Goal: Find specific page/section: Find specific page/section

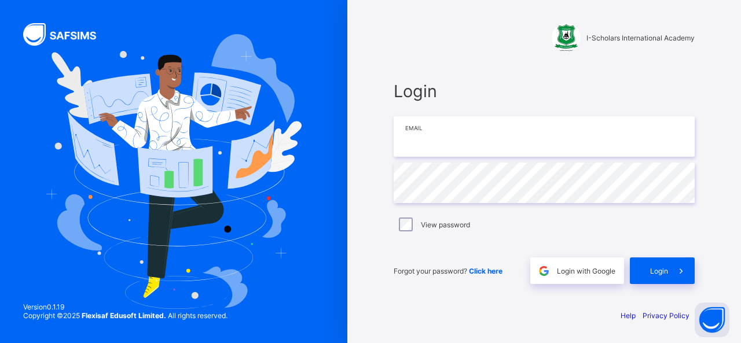
click at [416, 131] on input "email" at bounding box center [544, 136] width 301 height 41
type input "**********"
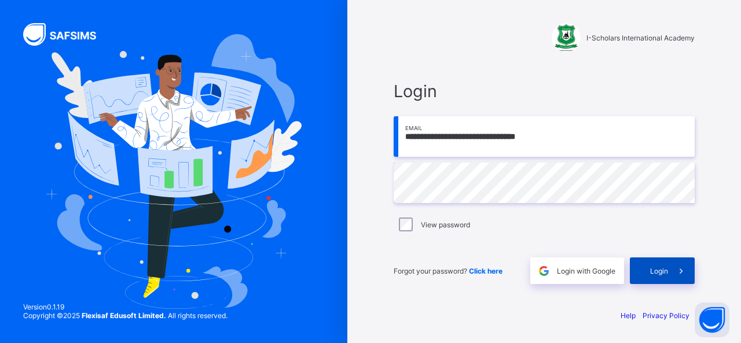
click at [662, 271] on span "Login" at bounding box center [659, 271] width 18 height 9
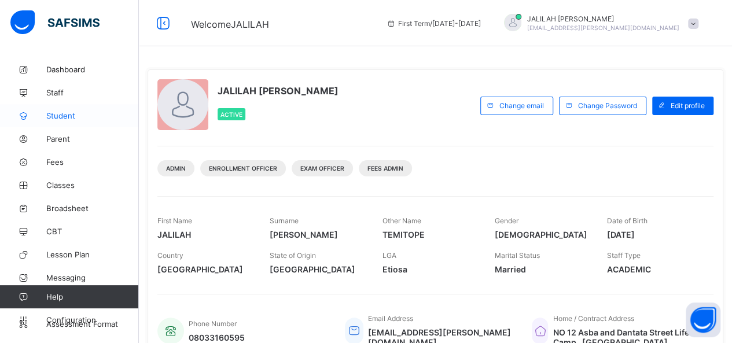
click at [63, 116] on span "Student" at bounding box center [92, 115] width 93 height 9
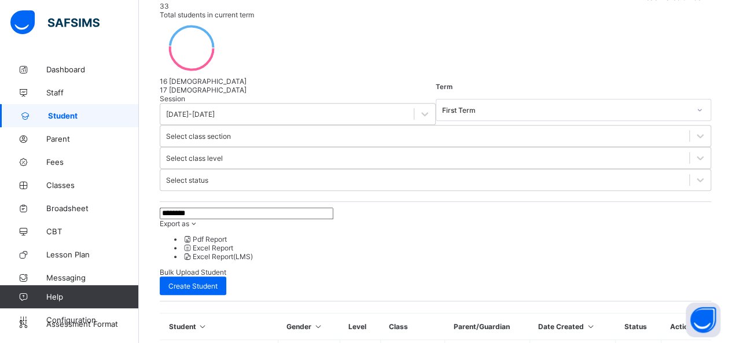
scroll to position [180, 0]
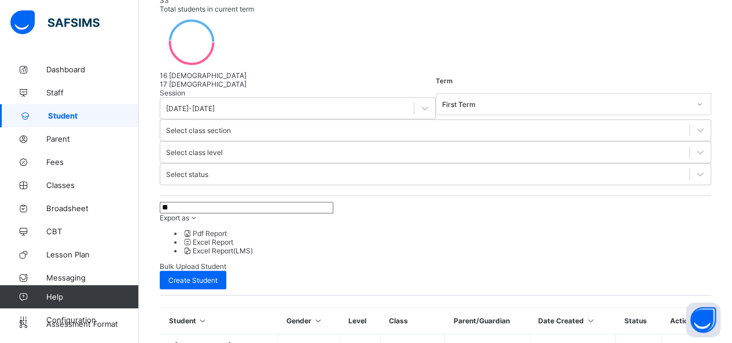
type input "*"
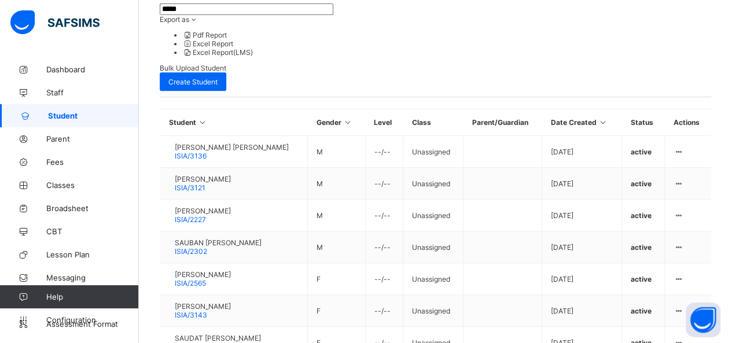
scroll to position [381, 0]
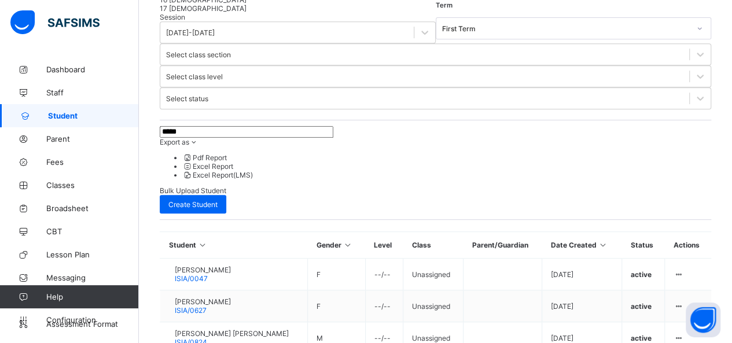
scroll to position [254, 0]
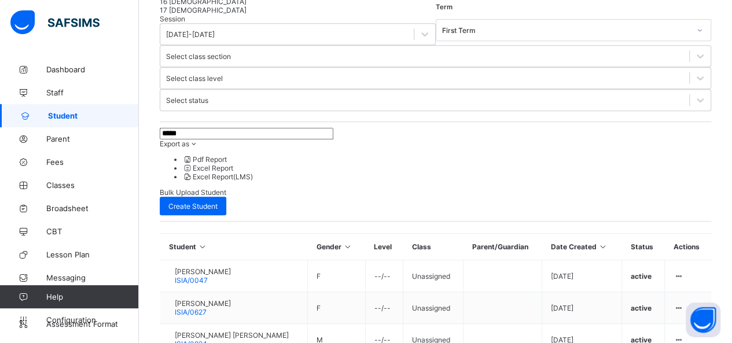
click at [191, 128] on input "*****" at bounding box center [247, 134] width 174 height 12
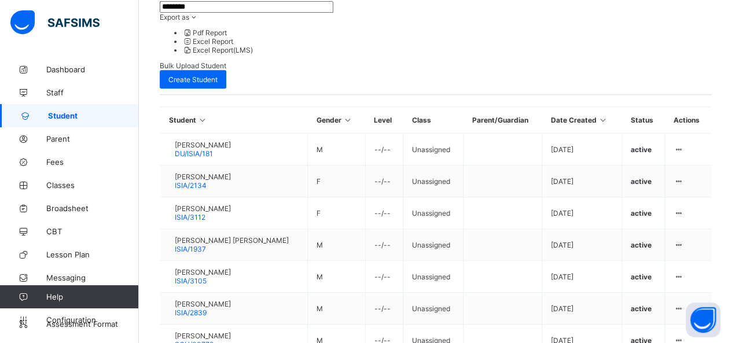
scroll to position [397, 0]
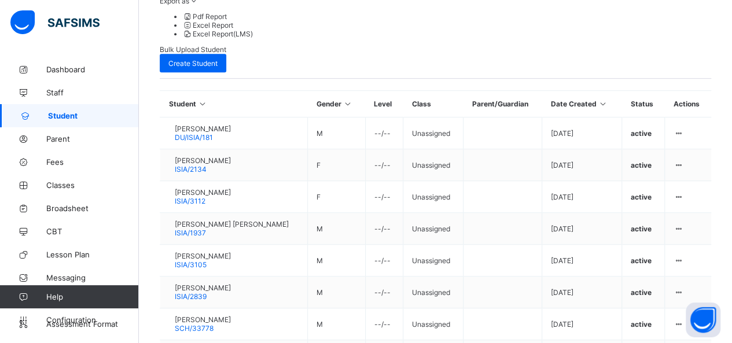
type input "********"
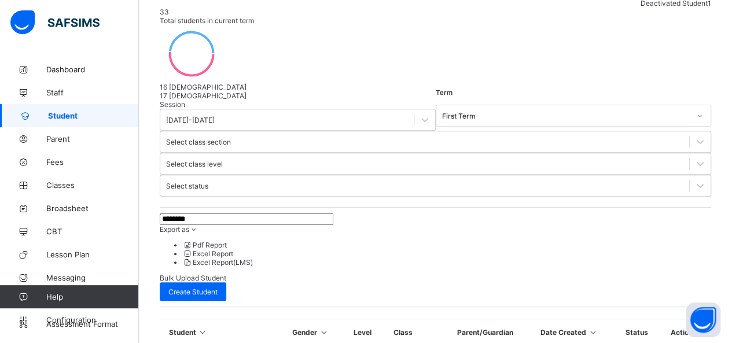
scroll to position [389, 0]
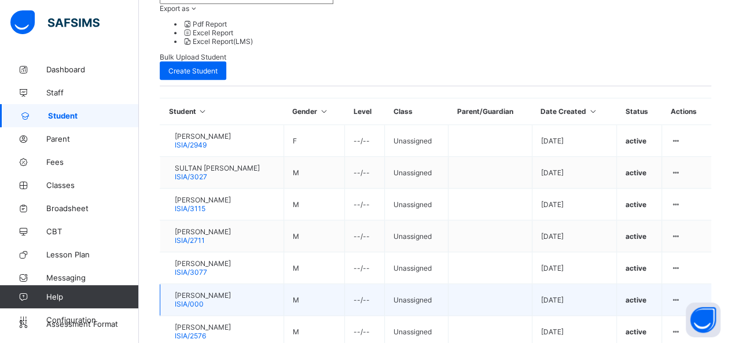
click at [218, 291] on span "SULEIMAN GAGARAWA ABUBAKAR" at bounding box center [203, 295] width 56 height 9
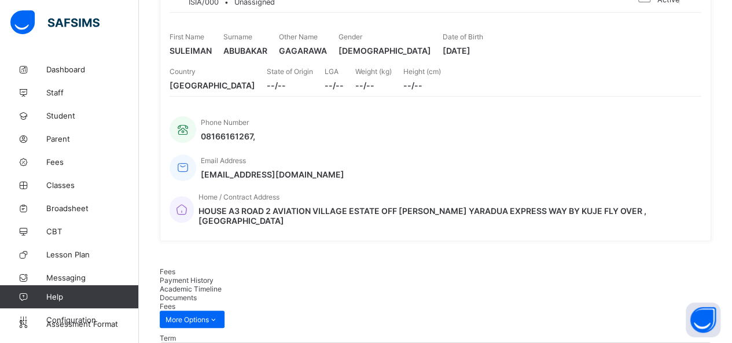
scroll to position [145, 0]
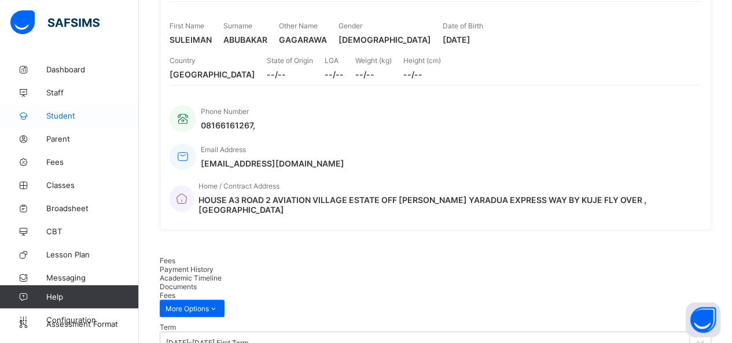
click at [59, 115] on span "Student" at bounding box center [92, 115] width 93 height 9
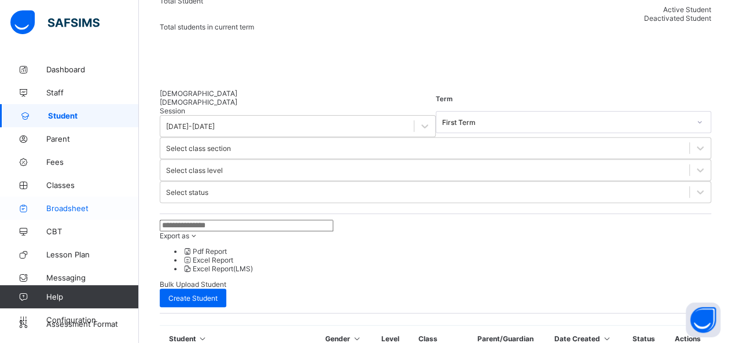
click at [64, 210] on span "Broadsheet" at bounding box center [92, 208] width 93 height 9
